Goal: Task Accomplishment & Management: Use online tool/utility

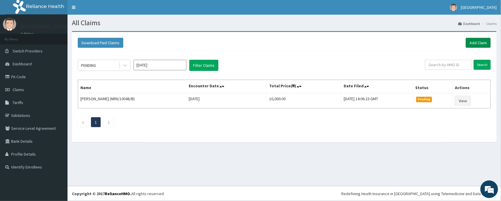
click at [480, 45] on link "Add Claim" at bounding box center [477, 43] width 25 height 10
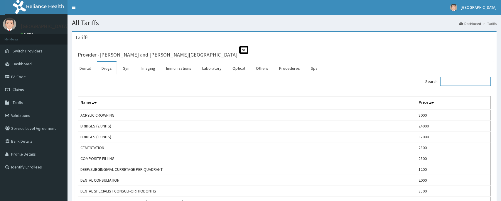
click at [441, 81] on input "Search:" at bounding box center [465, 81] width 50 height 9
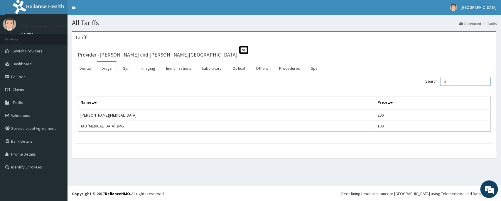
type input "s"
